Goal: Task Accomplishment & Management: Complete application form

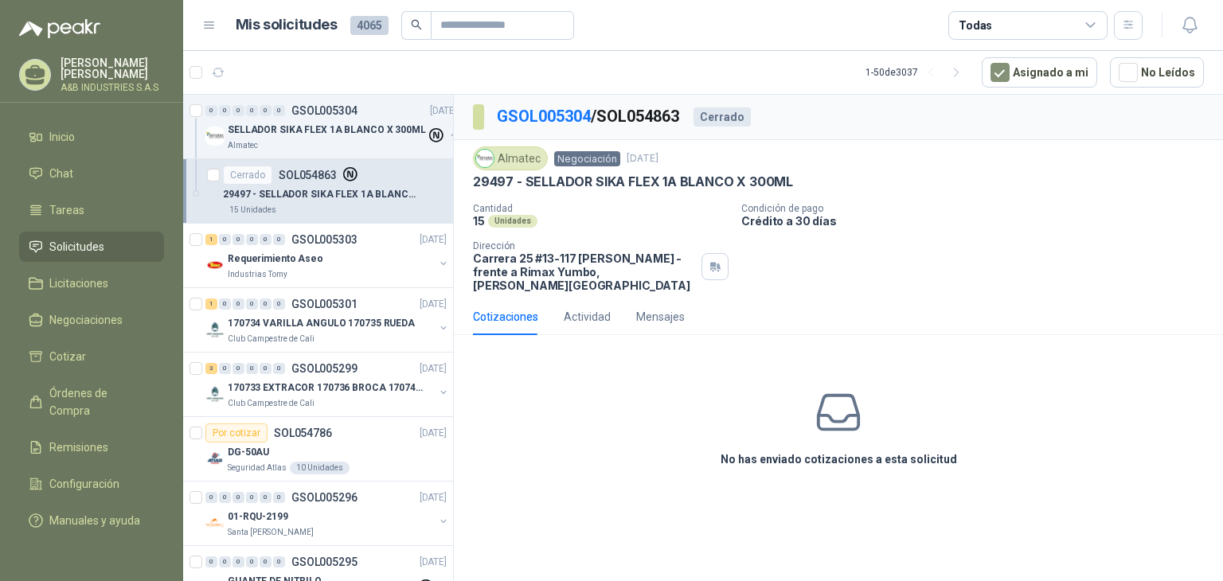
click at [548, 413] on div "No has enviado cotizaciones a esta solicitud" at bounding box center [838, 428] width 769 height 160
click at [544, 184] on p "29497 - SELLADOR SIKA FLEX 1A BLANCO X 300ML" at bounding box center [633, 182] width 320 height 17
click at [526, 411] on div "No has enviado cotizaciones a esta solicitud" at bounding box center [838, 428] width 769 height 160
click at [332, 256] on div "Requerimiento Aseo" at bounding box center [331, 258] width 206 height 19
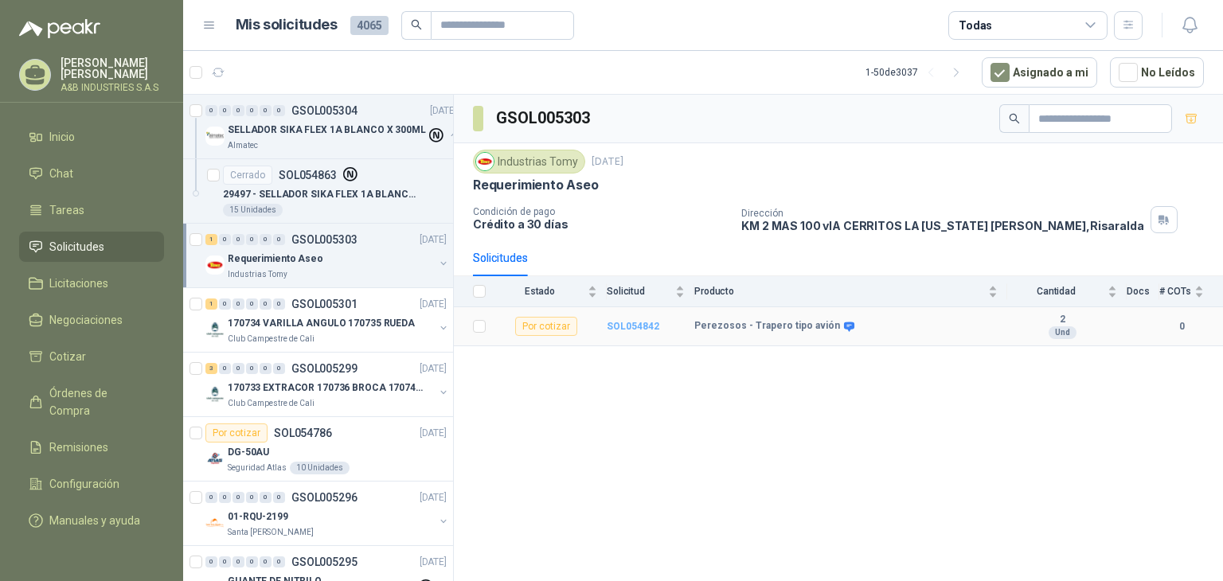
click at [626, 326] on b "SOL054842" at bounding box center [633, 326] width 53 height 11
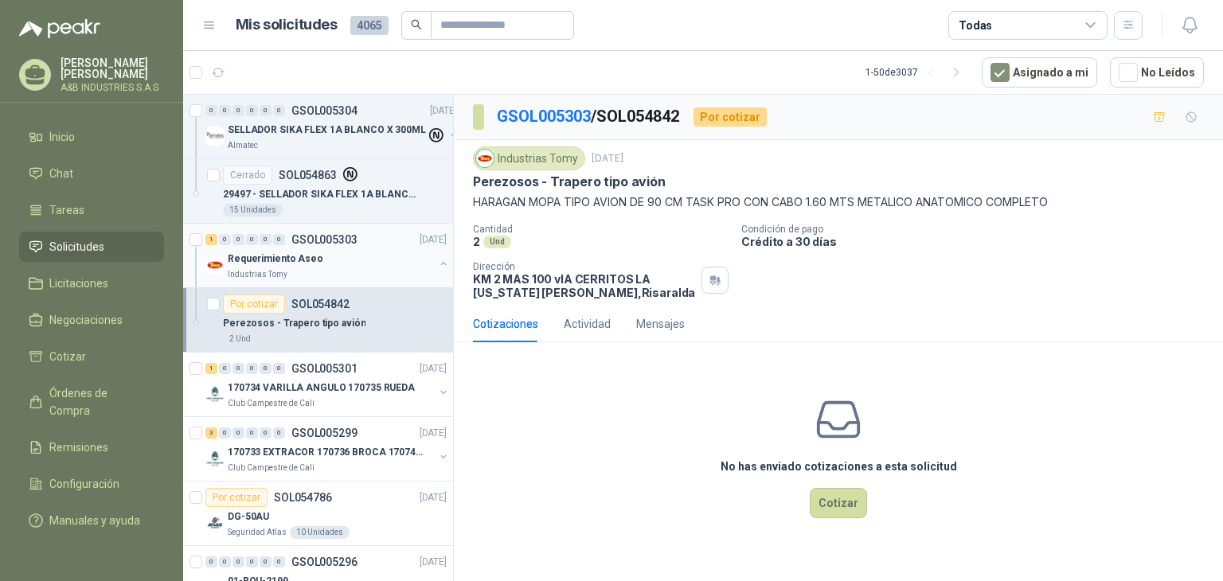
click at [367, 269] on div "Industrias Tomy" at bounding box center [331, 274] width 206 height 13
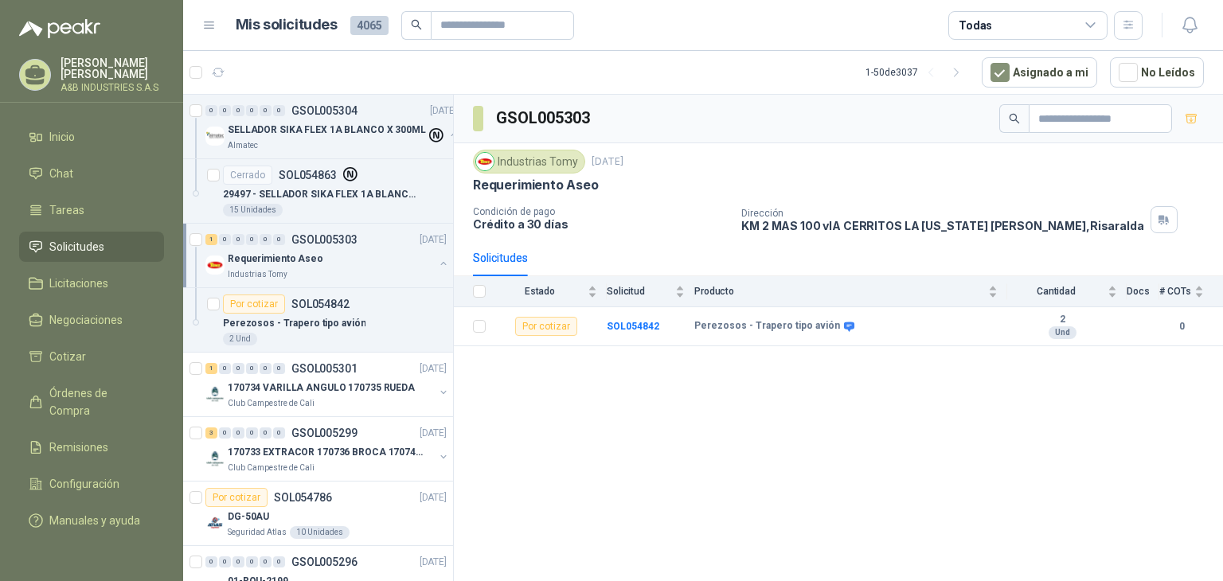
click at [506, 386] on div "GSOL005303 Industrias Tomy 4 sept, 2025 Requerimiento Aseo Condición de pago Cr…" at bounding box center [838, 341] width 769 height 492
click at [306, 198] on p "29497 - SELLADOR SIKA FLEX 1A BLANCO X 300ML" at bounding box center [322, 194] width 198 height 15
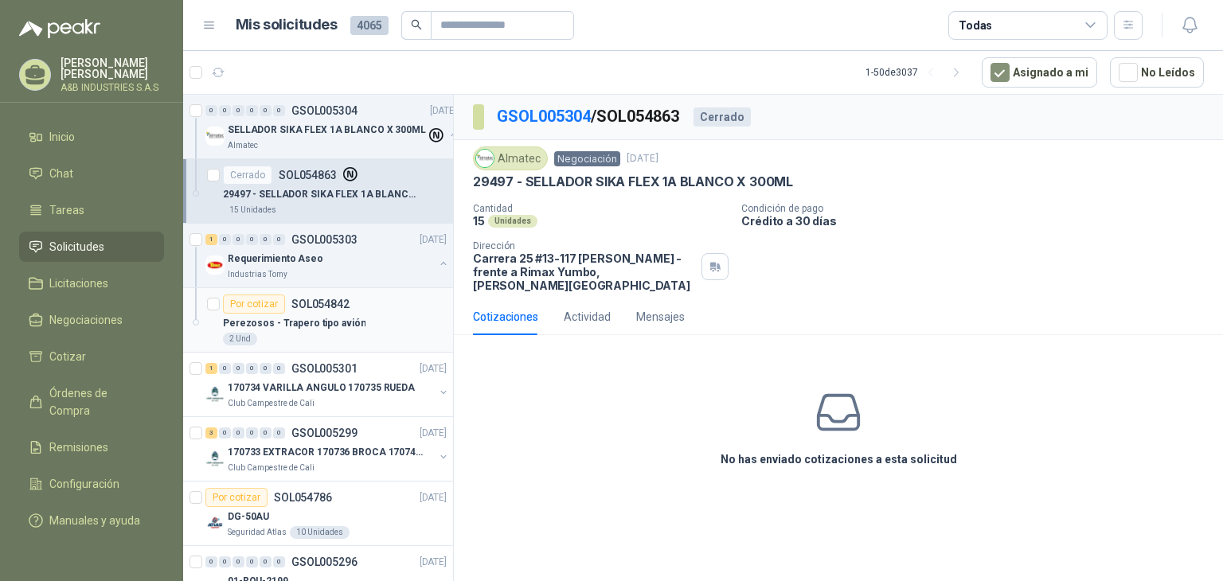
click at [341, 319] on p "Perezosos - Trapero tipo avión" at bounding box center [294, 323] width 142 height 15
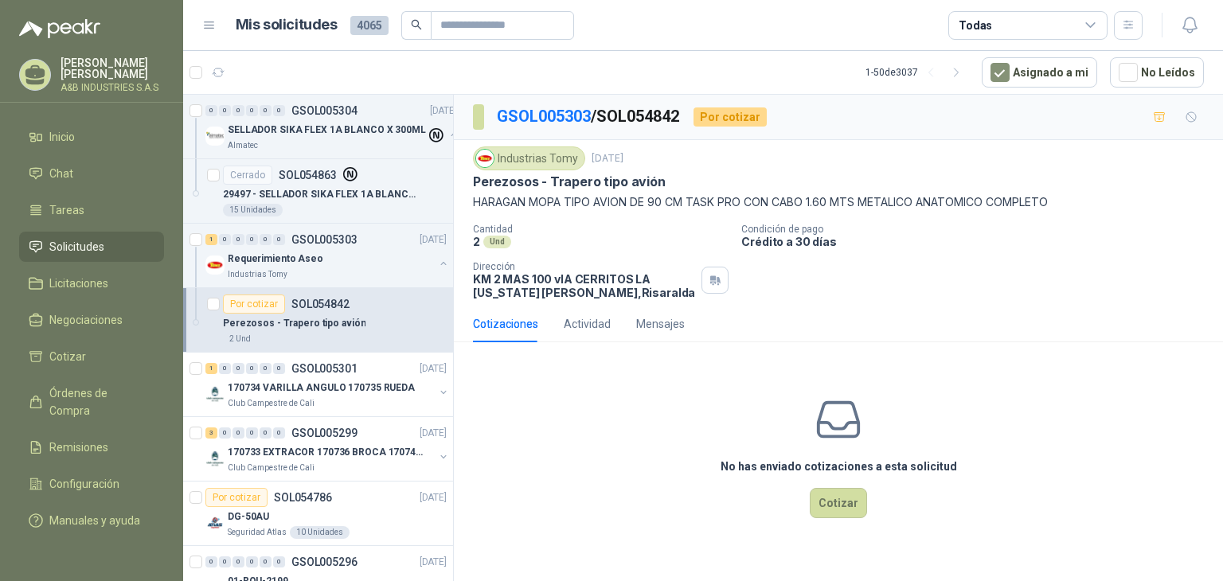
click at [614, 412] on div "No has enviado cotizaciones a esta solicitud Cotizar" at bounding box center [838, 456] width 769 height 203
click at [599, 451] on div "No has enviado cotizaciones a esta solicitud Cotizar" at bounding box center [838, 456] width 769 height 203
click at [578, 326] on div "Actividad" at bounding box center [587, 324] width 47 height 18
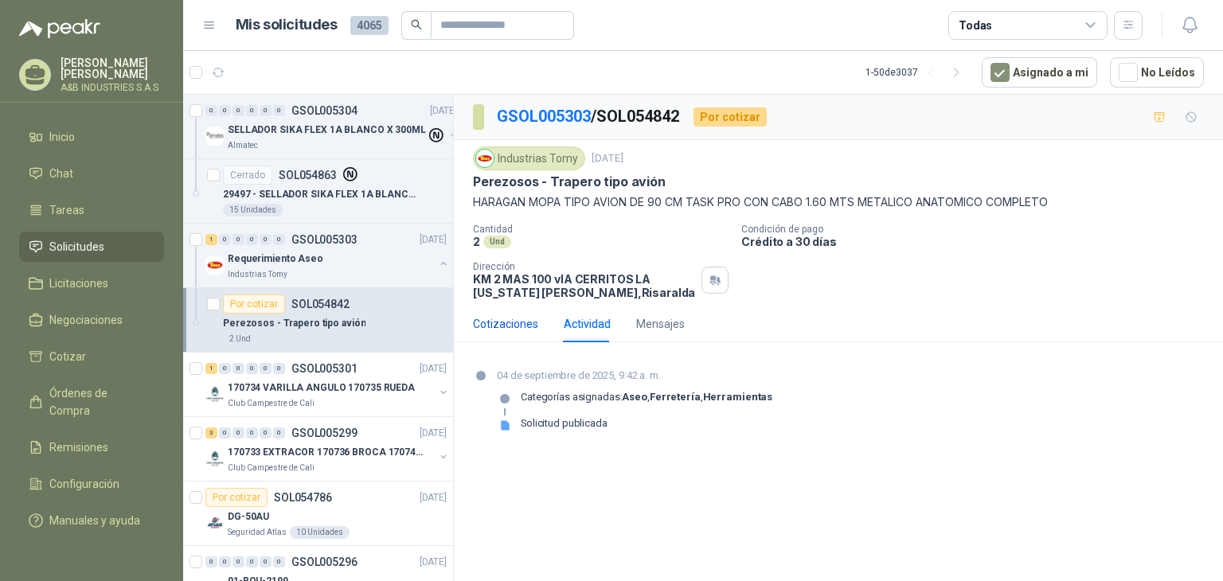
click at [506, 316] on div "Cotizaciones" at bounding box center [505, 324] width 65 height 18
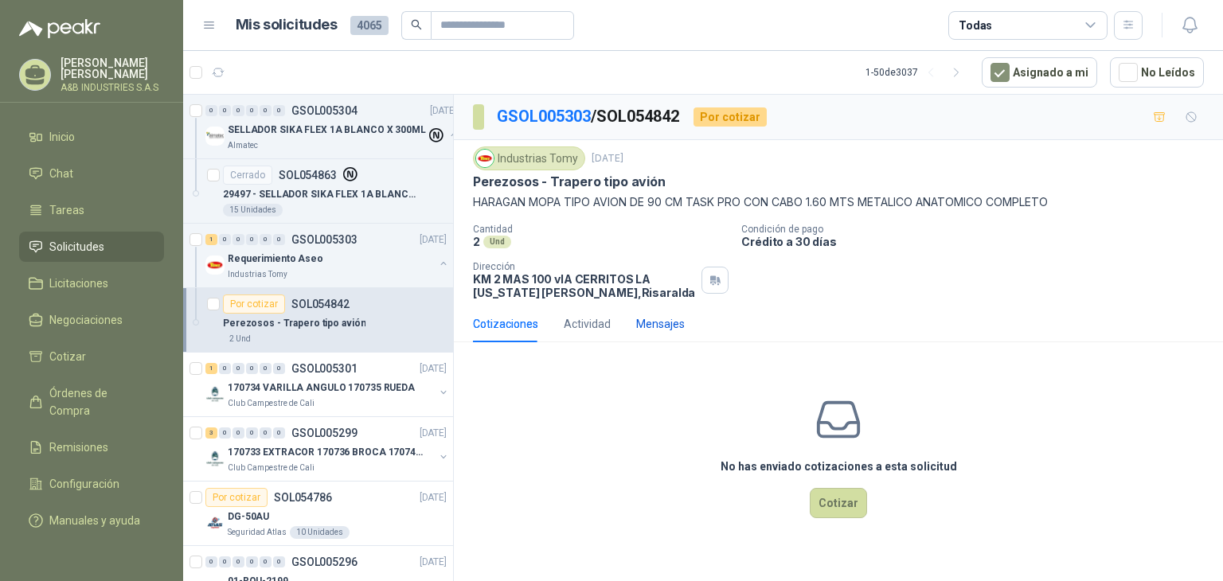
click at [650, 332] on div "Mensajes" at bounding box center [660, 324] width 49 height 18
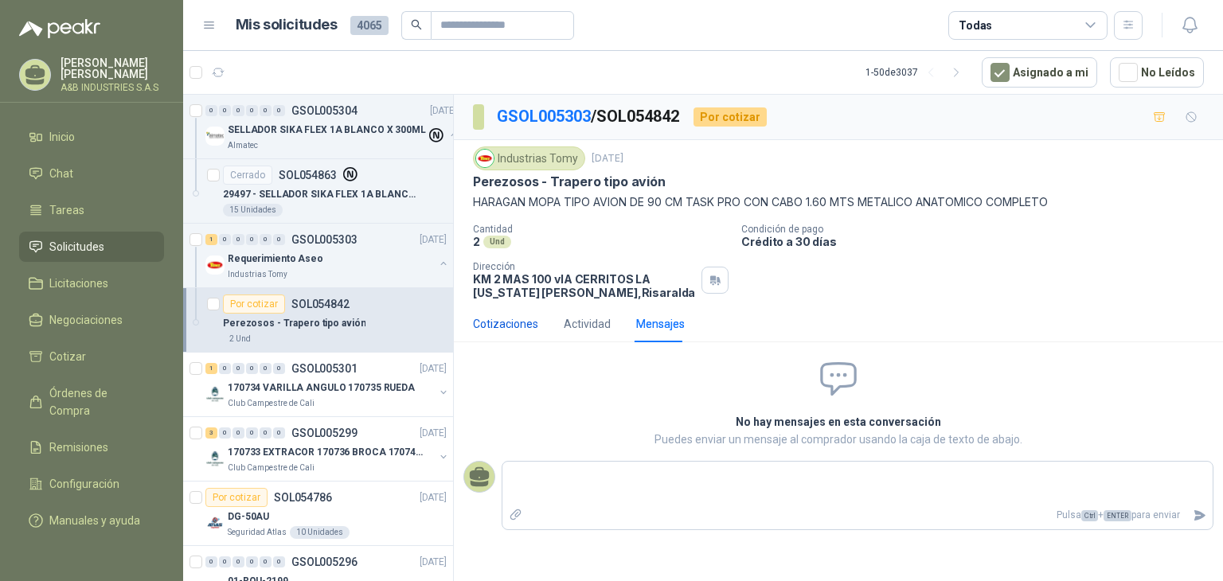
click at [525, 326] on div "Cotizaciones" at bounding box center [505, 324] width 65 height 18
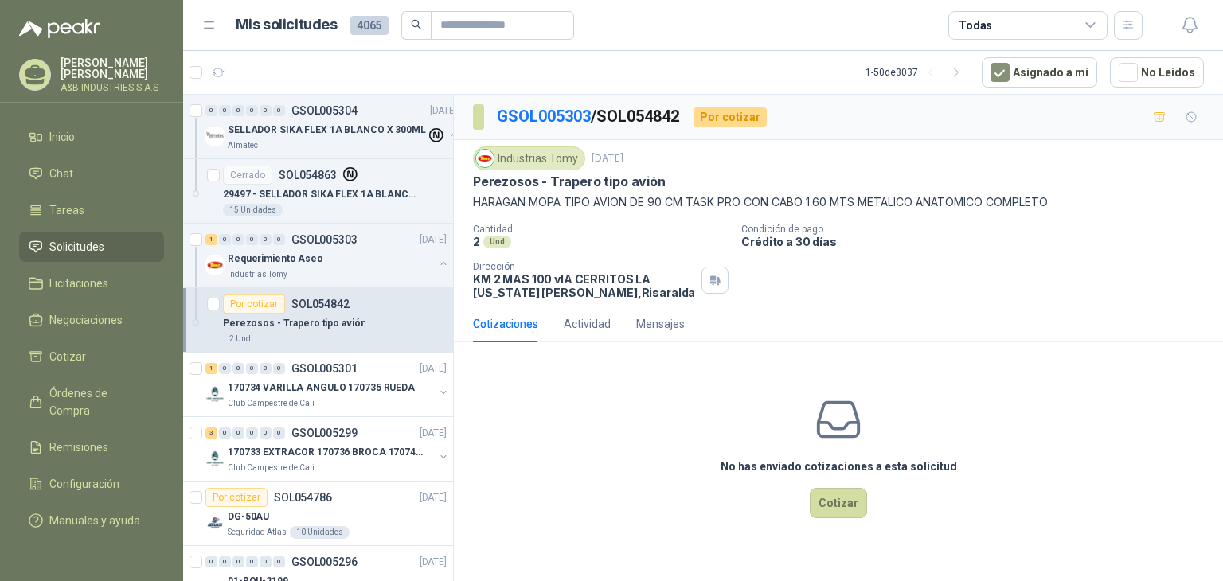
click at [527, 392] on div "No has enviado cotizaciones a esta solicitud Cotizar" at bounding box center [838, 456] width 769 height 203
click at [674, 399] on div "No has enviado cotizaciones a esta solicitud Cotizar" at bounding box center [838, 456] width 769 height 203
click at [622, 418] on div "No has enviado cotizaciones a esta solicitud Cotizar" at bounding box center [838, 456] width 769 height 203
click at [630, 376] on div "No has enviado cotizaciones a esta solicitud Cotizar" at bounding box center [838, 456] width 769 height 203
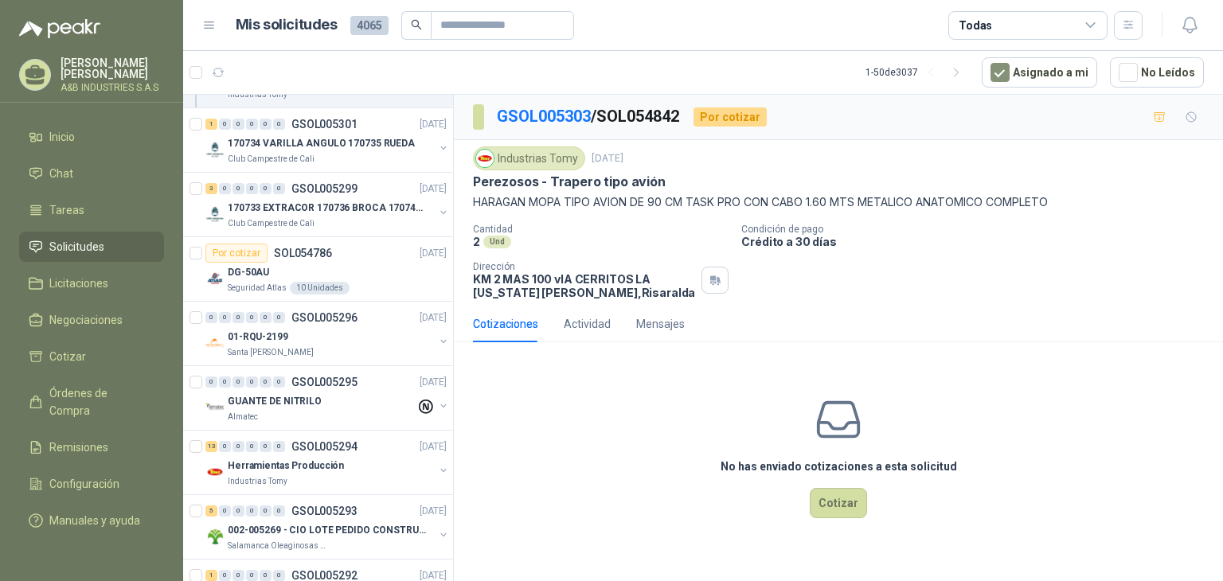
scroll to position [244, 7]
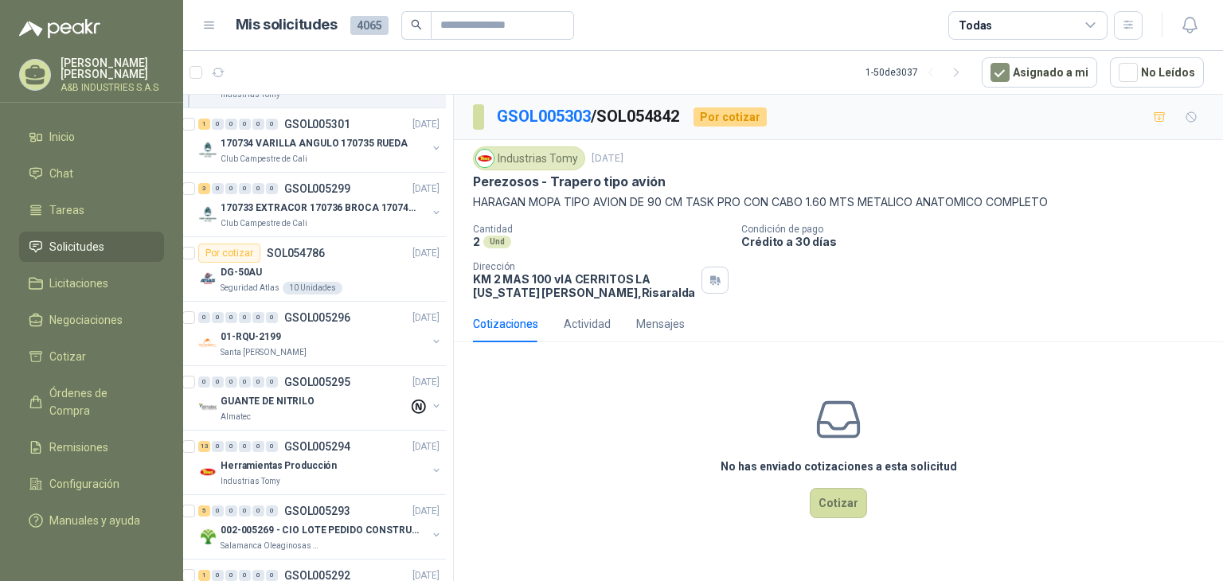
drag, startPoint x: 439, startPoint y: 160, endPoint x: 447, endPoint y: 119, distance: 41.5
click at [447, 119] on div "0 0 0 0 0 0 GSOL005304 04/09/25 SELLADOR SIKA FLEX 1A BLANCO X 300ML Almatec Ce…" at bounding box center [318, 341] width 271 height 492
click at [614, 362] on div "No has enviado cotizaciones a esta solicitud Cotizar" at bounding box center [838, 456] width 769 height 203
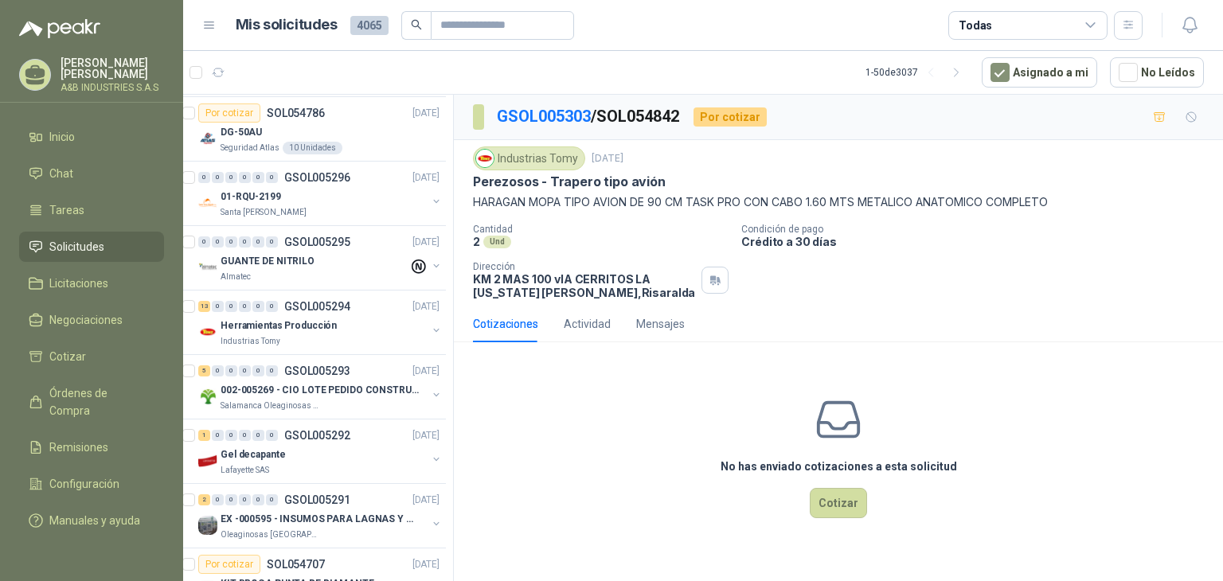
scroll to position [478, 7]
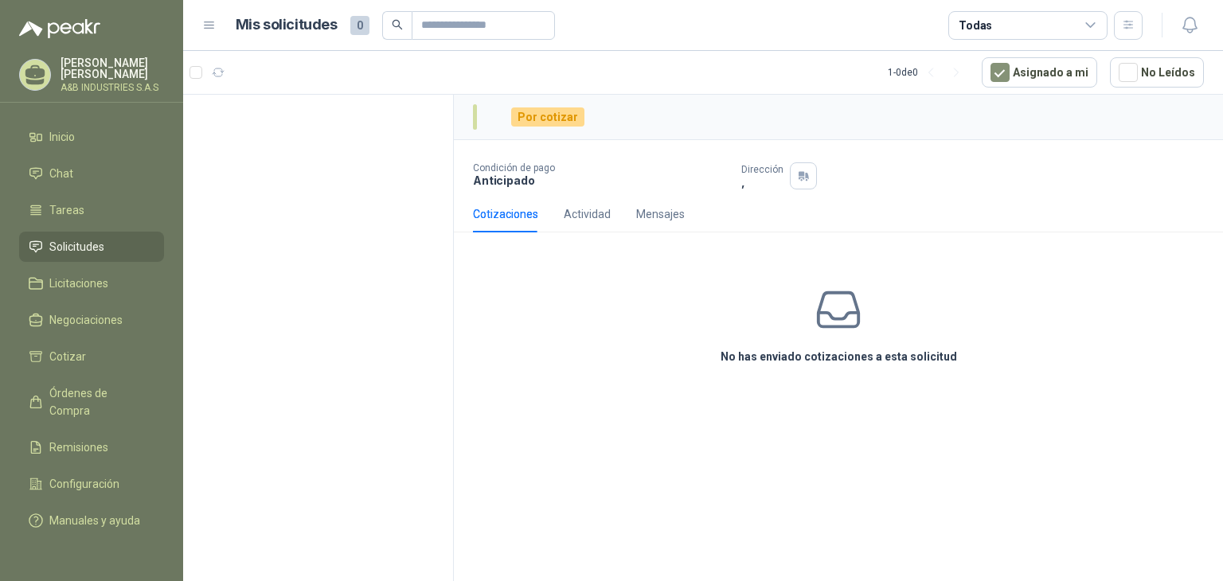
click at [91, 248] on span "Solicitudes" at bounding box center [76, 247] width 55 height 18
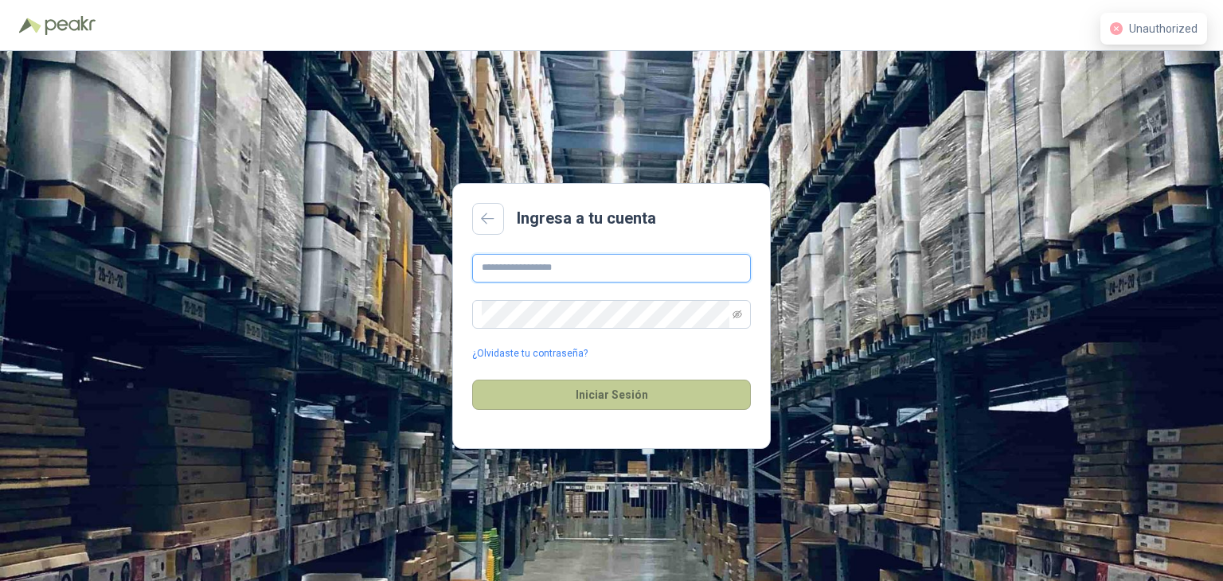
type input "**********"
click at [622, 400] on button "Iniciar Sesión" at bounding box center [611, 395] width 279 height 30
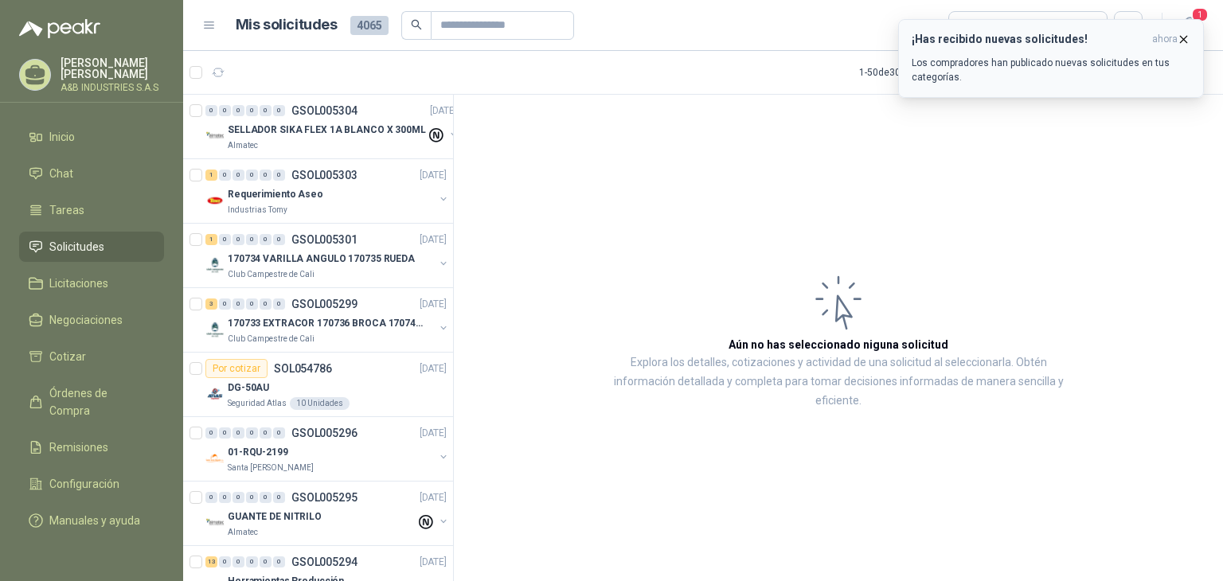
click at [1114, 58] on p "Los compradores han publicado nuevas solicitudes en tus categorías." at bounding box center [1050, 70] width 279 height 29
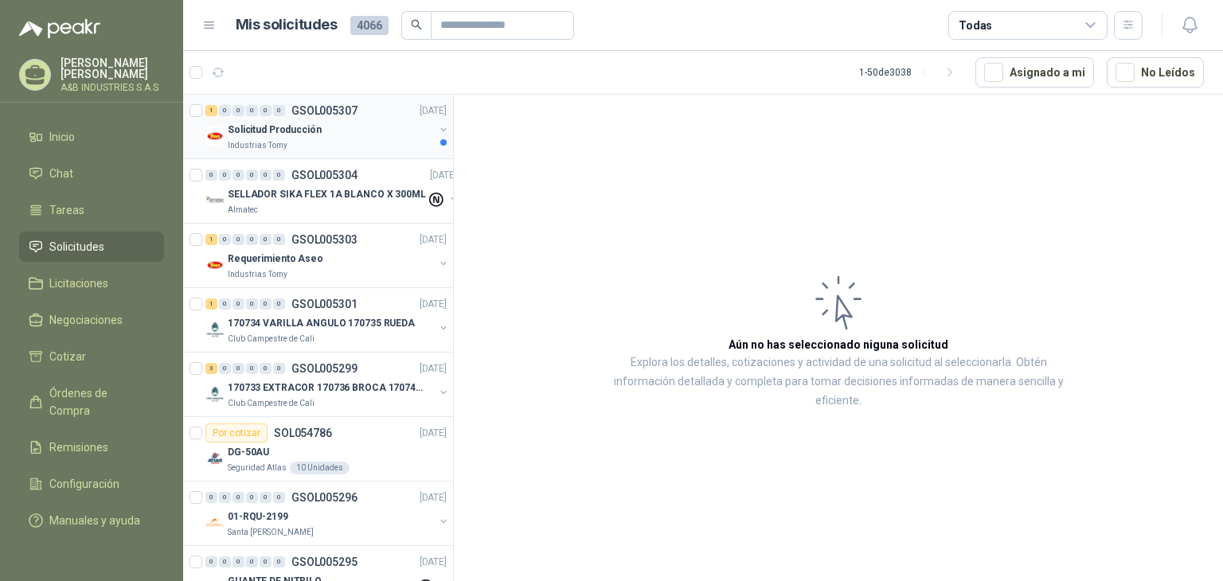
click at [283, 135] on p "Solicitud Producción" at bounding box center [275, 130] width 94 height 15
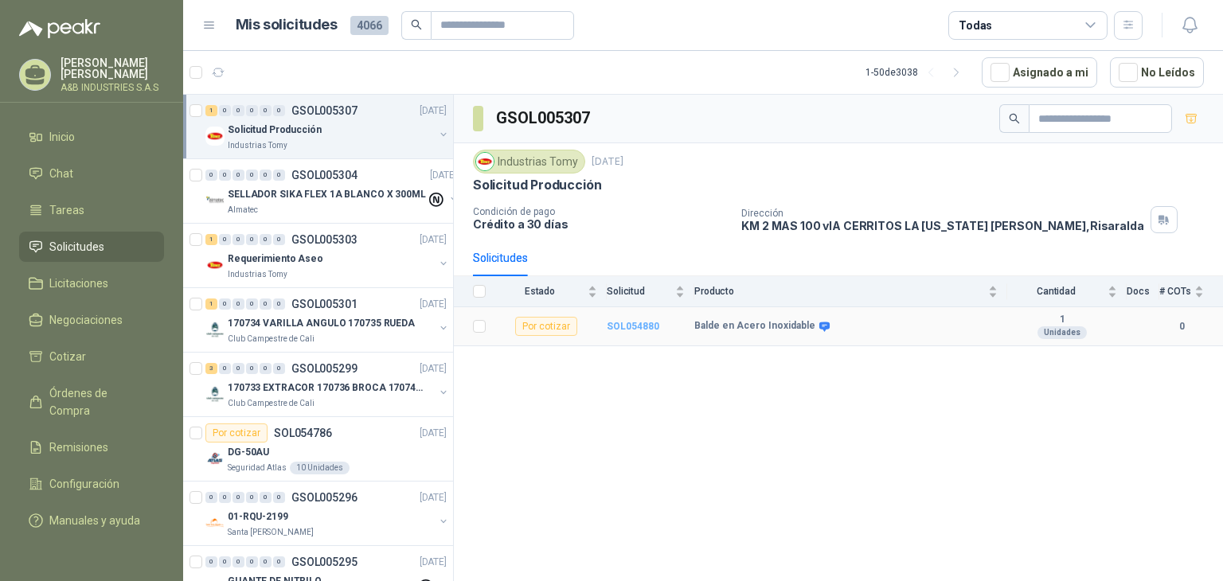
click at [625, 321] on b "SOL054880" at bounding box center [633, 326] width 53 height 11
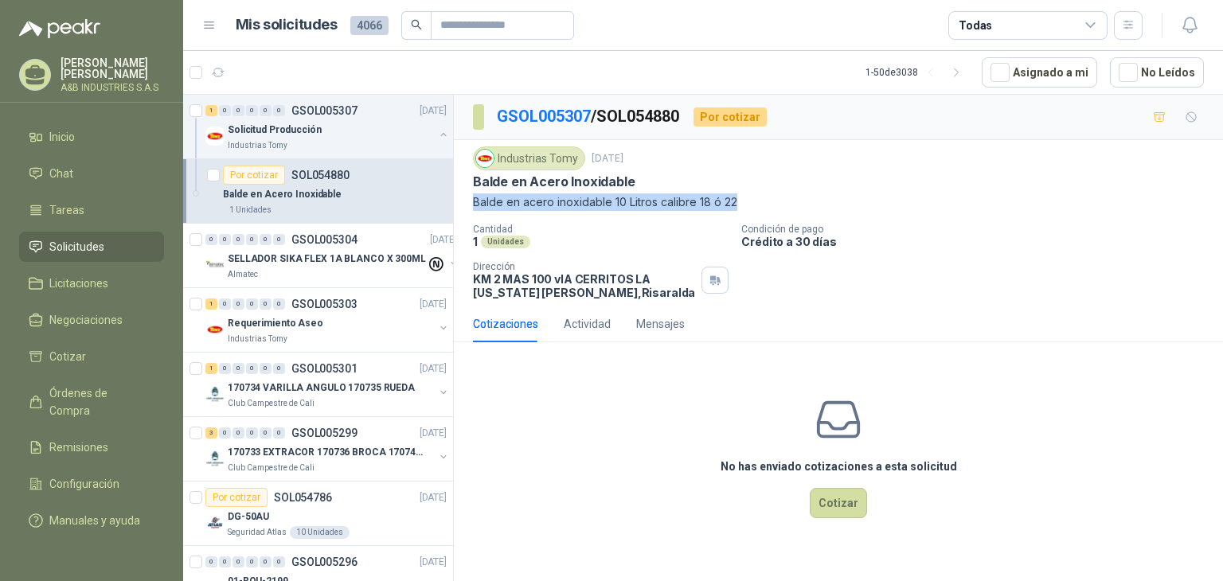
drag, startPoint x: 472, startPoint y: 198, endPoint x: 734, endPoint y: 201, distance: 261.9
click at [734, 201] on p "Balde en acero inoxidable 10 Litros calibre 18 ó 22" at bounding box center [838, 202] width 731 height 18
copy p "Balde en acero inoxidable 10 Litros calibre 18 ó 22"
click at [248, 72] on article "1 - 50 de 3038 Asignado a mi No Leídos" at bounding box center [703, 72] width 1040 height 43
